Goal: Task Accomplishment & Management: Complete application form

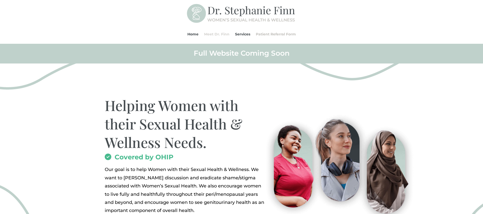
click at [220, 34] on link "Meet Dr. Finn" at bounding box center [216, 34] width 25 height 19
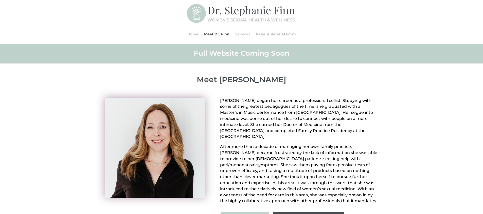
click at [244, 36] on link "Services" at bounding box center [242, 34] width 15 height 19
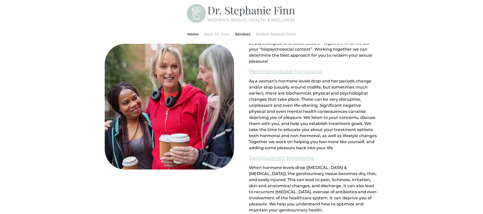
scroll to position [177, 0]
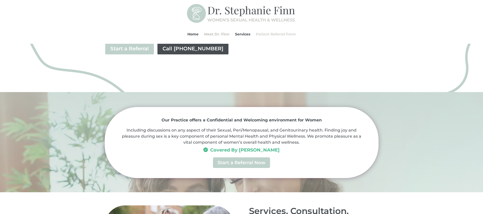
click at [286, 34] on link "Patient Referral Form" at bounding box center [276, 34] width 40 height 19
